Goal: Find specific page/section: Find specific page/section

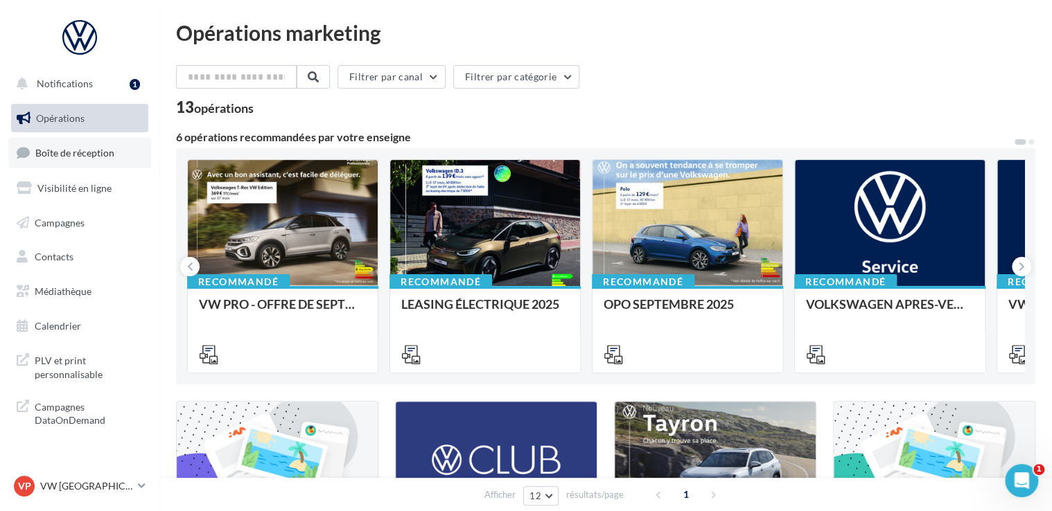
click at [132, 148] on link "Boîte de réception" at bounding box center [79, 153] width 143 height 30
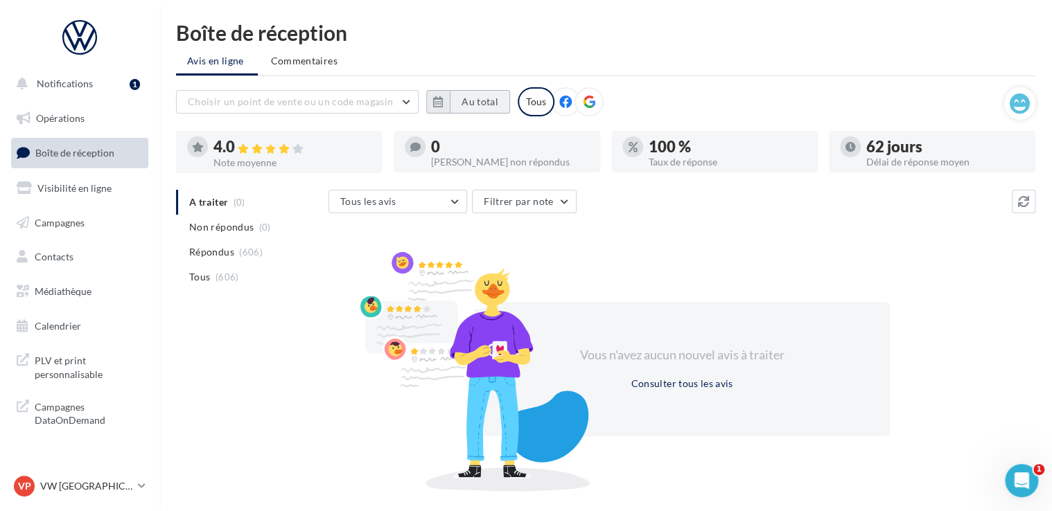
click at [486, 107] on button "Au total" at bounding box center [480, 102] width 60 height 24
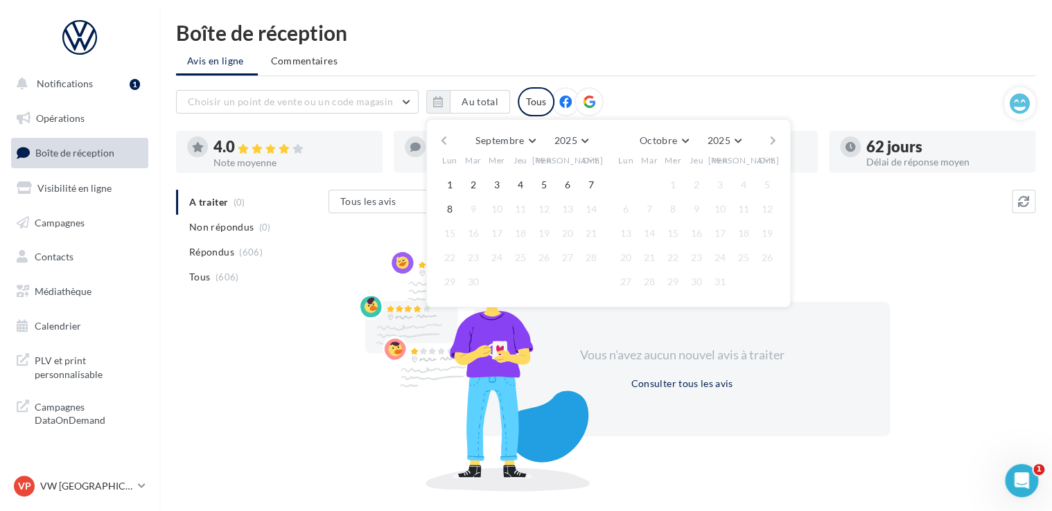
drag, startPoint x: 420, startPoint y: 135, endPoint x: 437, endPoint y: 144, distance: 19.5
click at [424, 137] on div at bounding box center [415, 147] width 21 height 21
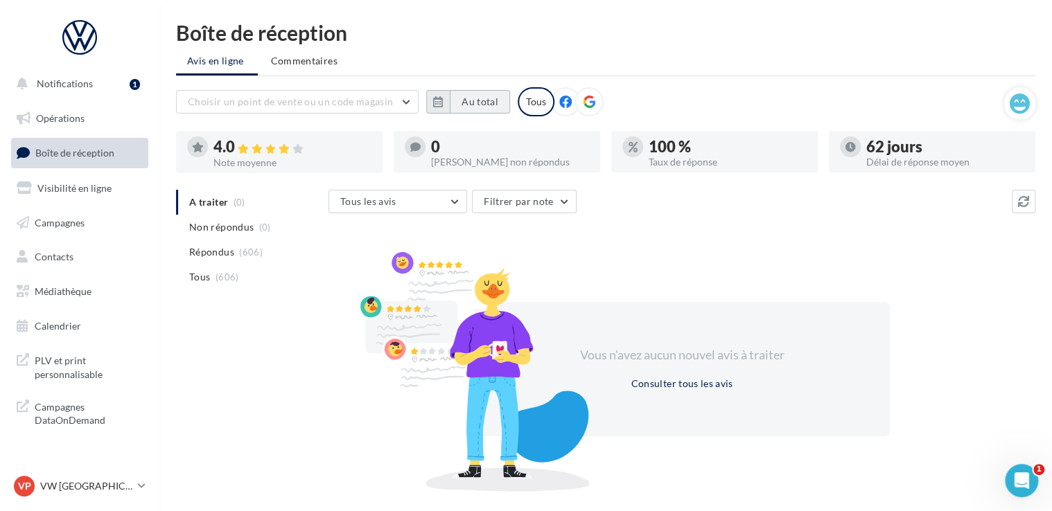
click at [453, 107] on button "Au total" at bounding box center [480, 102] width 60 height 24
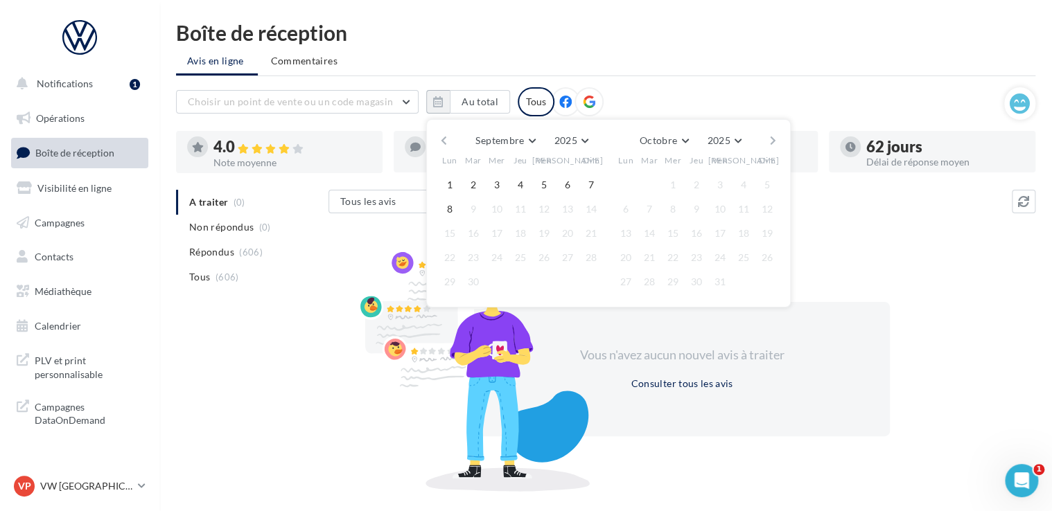
click at [446, 136] on button "button" at bounding box center [444, 140] width 12 height 19
click at [447, 137] on button "button" at bounding box center [444, 140] width 12 height 19
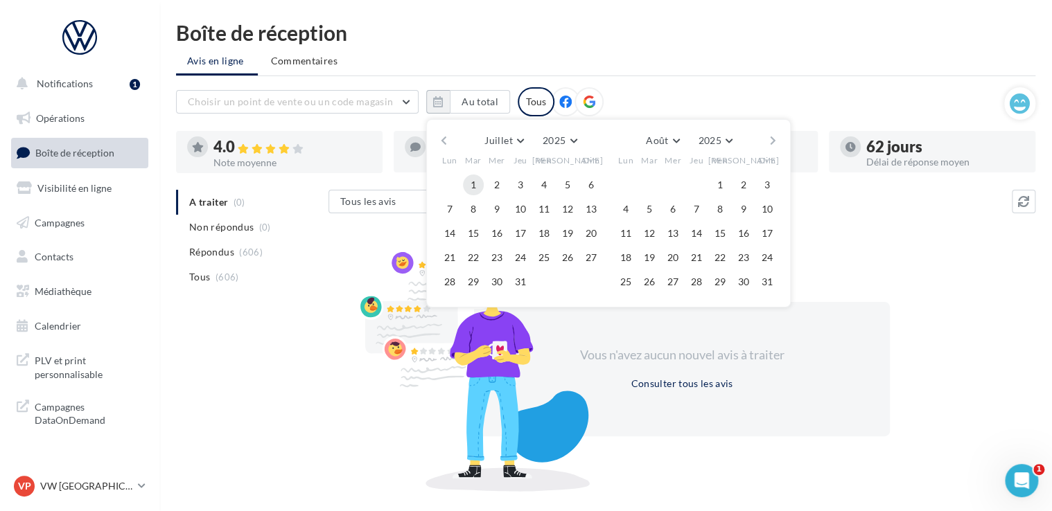
click at [468, 182] on button "1" at bounding box center [473, 185] width 21 height 21
click at [771, 141] on button "button" at bounding box center [773, 140] width 12 height 19
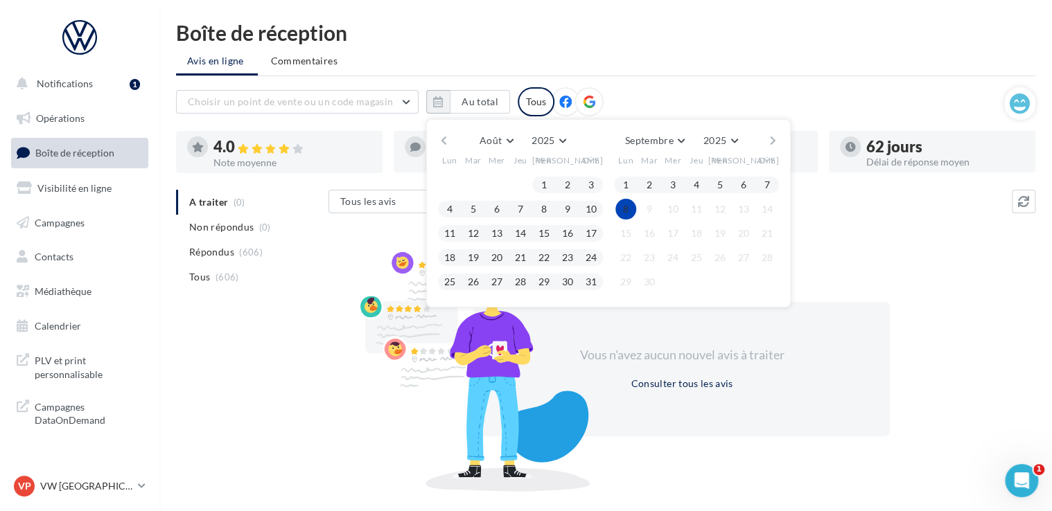
click at [628, 207] on button "8" at bounding box center [625, 209] width 21 height 21
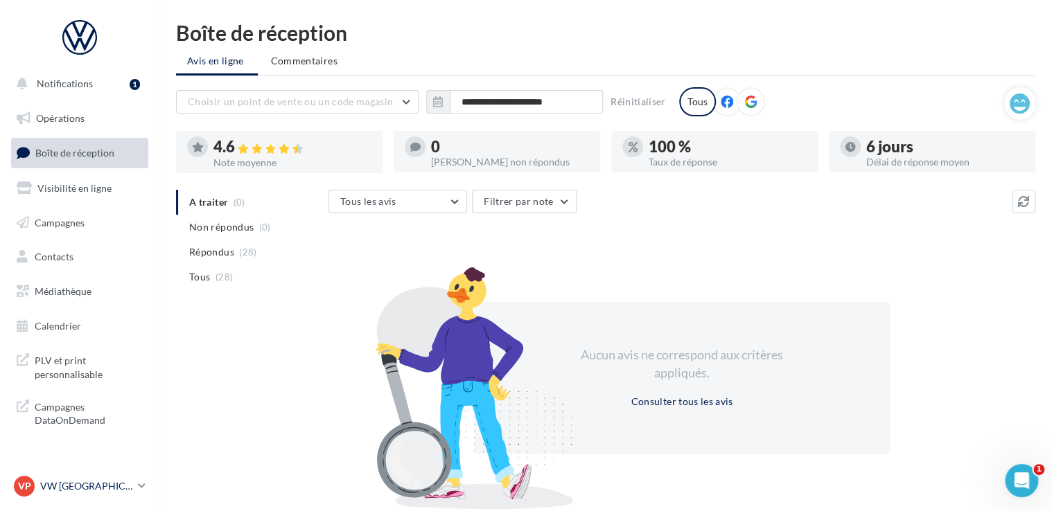
click at [61, 475] on link "VP VW PARIS 20 vw-par20-mon" at bounding box center [79, 486] width 137 height 26
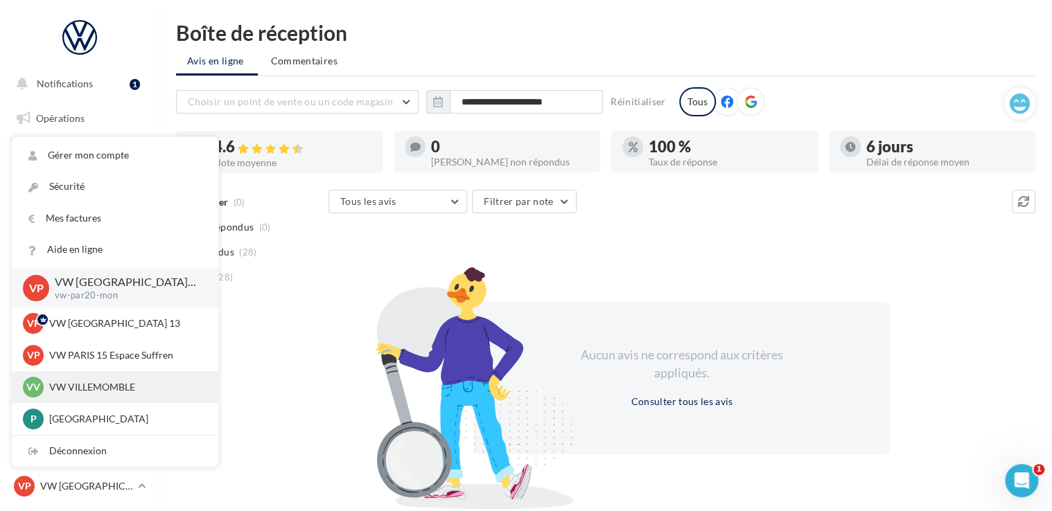
click at [91, 393] on p "VW VILLEMOMBLE" at bounding box center [125, 387] width 152 height 14
